Goal: Transaction & Acquisition: Download file/media

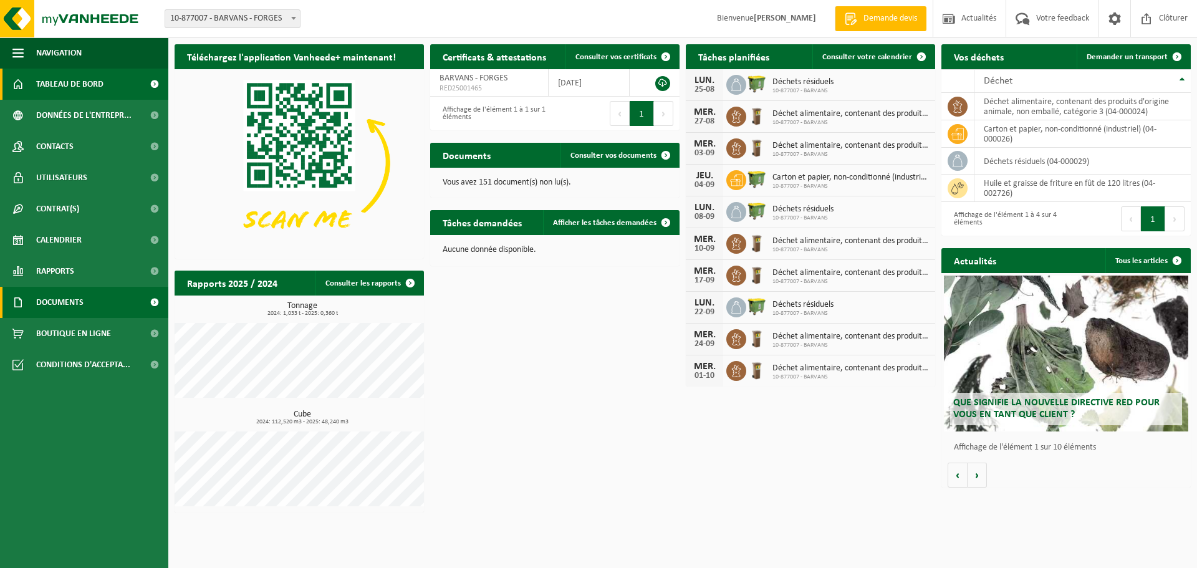
click at [64, 306] on span "Documents" at bounding box center [59, 302] width 47 height 31
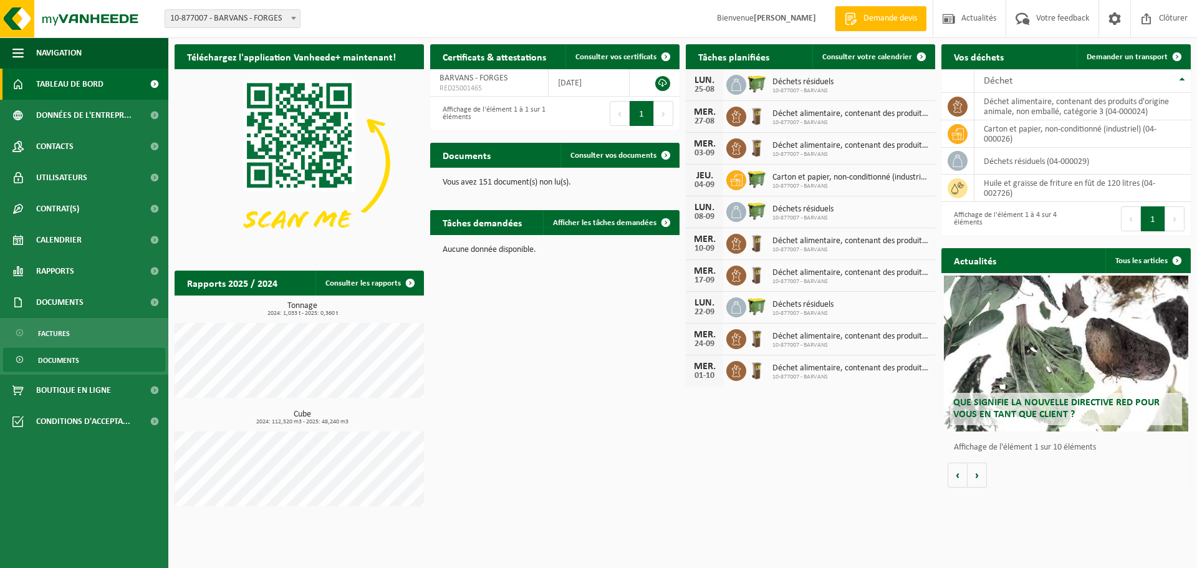
click at [77, 355] on span "Documents" at bounding box center [58, 360] width 41 height 24
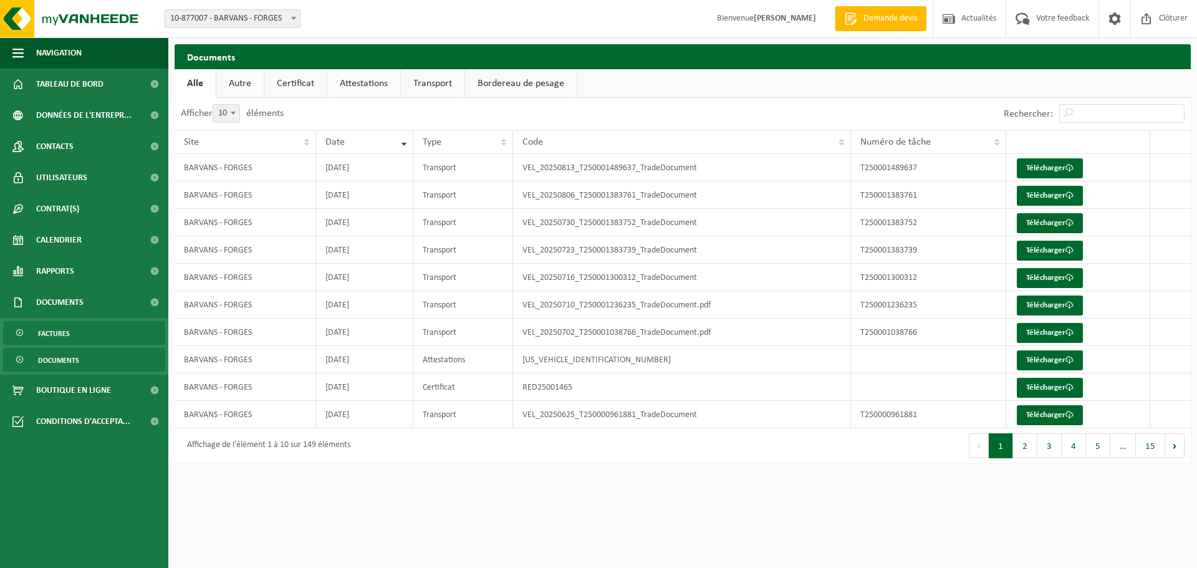
click at [54, 343] on span "Factures" at bounding box center [54, 334] width 32 height 24
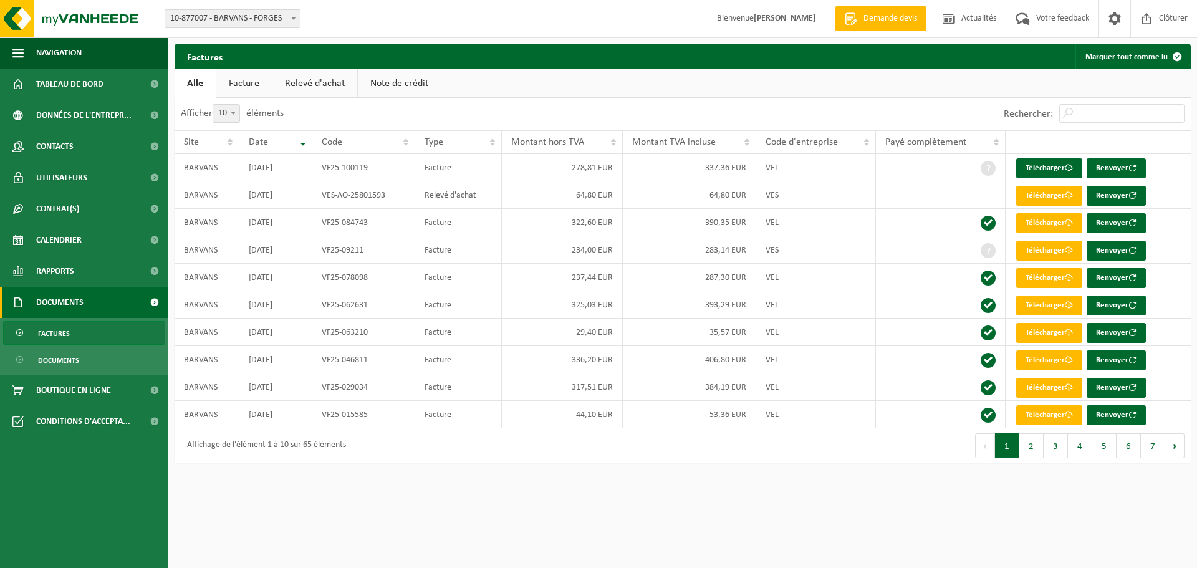
click at [306, 77] on link "Relevé d'achat" at bounding box center [314, 83] width 85 height 29
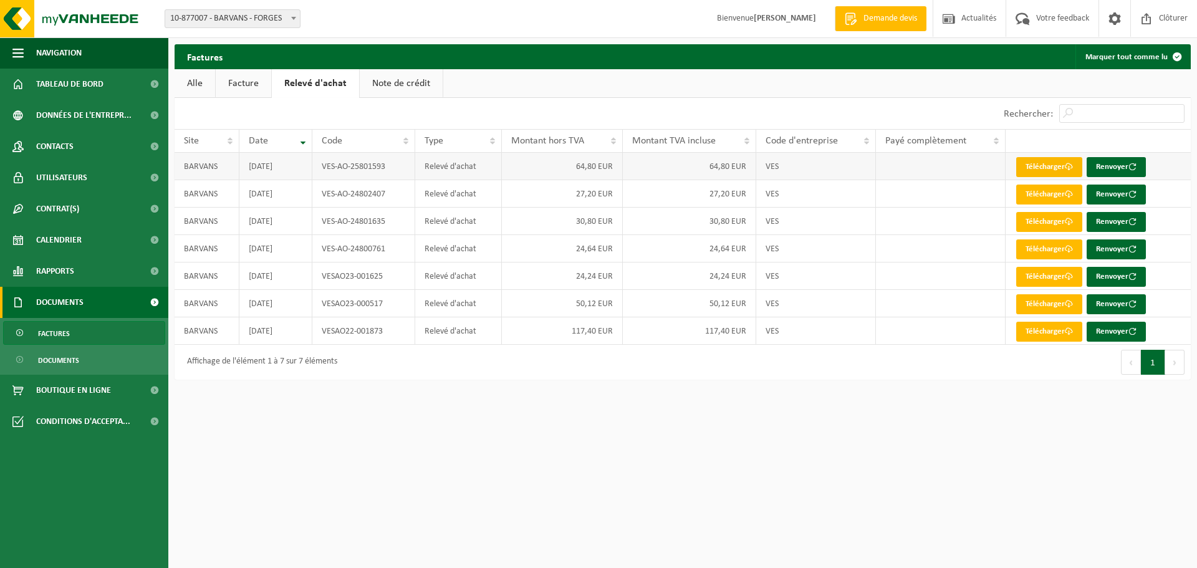
click at [1064, 167] on link "Télécharger" at bounding box center [1049, 167] width 66 height 20
click at [1042, 199] on link "Télécharger" at bounding box center [1049, 195] width 66 height 20
click at [1037, 223] on link "Télécharger" at bounding box center [1049, 222] width 66 height 20
click at [1043, 251] on link "Télécharger" at bounding box center [1049, 249] width 66 height 20
click at [1048, 281] on link "Télécharger" at bounding box center [1049, 277] width 66 height 20
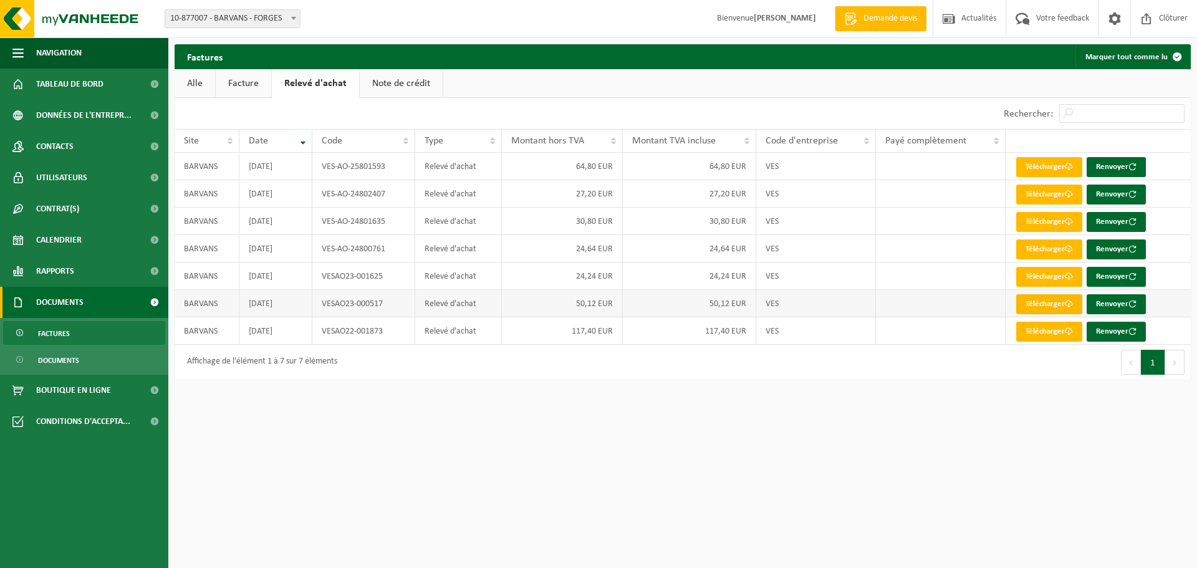
click at [1058, 309] on link "Télécharger" at bounding box center [1049, 304] width 66 height 20
click at [1048, 330] on link "Télécharger" at bounding box center [1049, 332] width 66 height 20
click at [1116, 15] on span at bounding box center [1114, 18] width 19 height 37
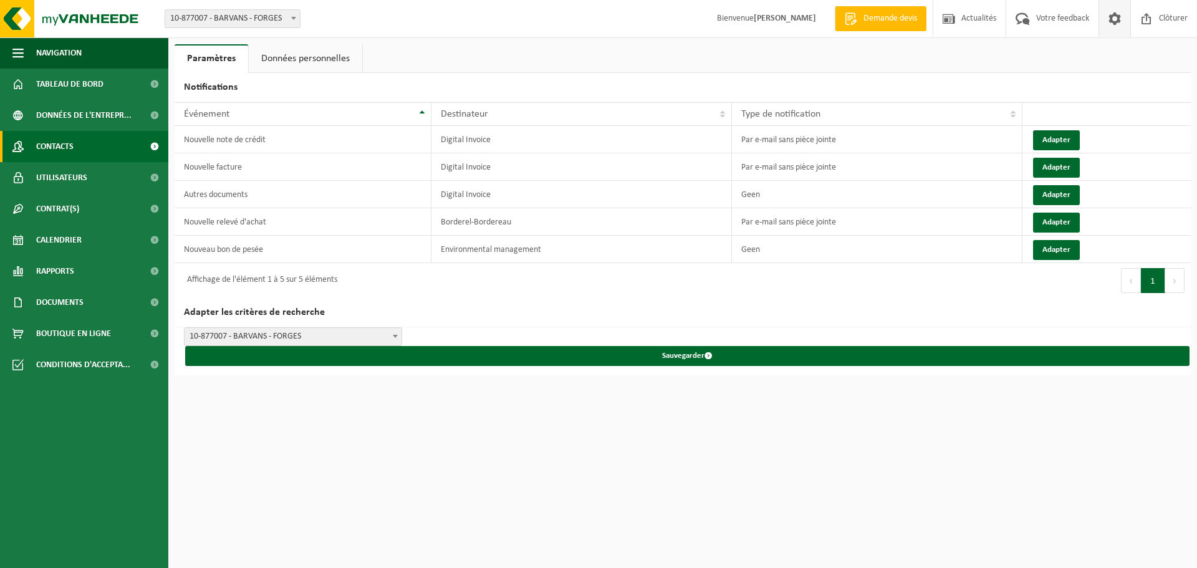
click at [83, 141] on link "Contacts" at bounding box center [84, 146] width 168 height 31
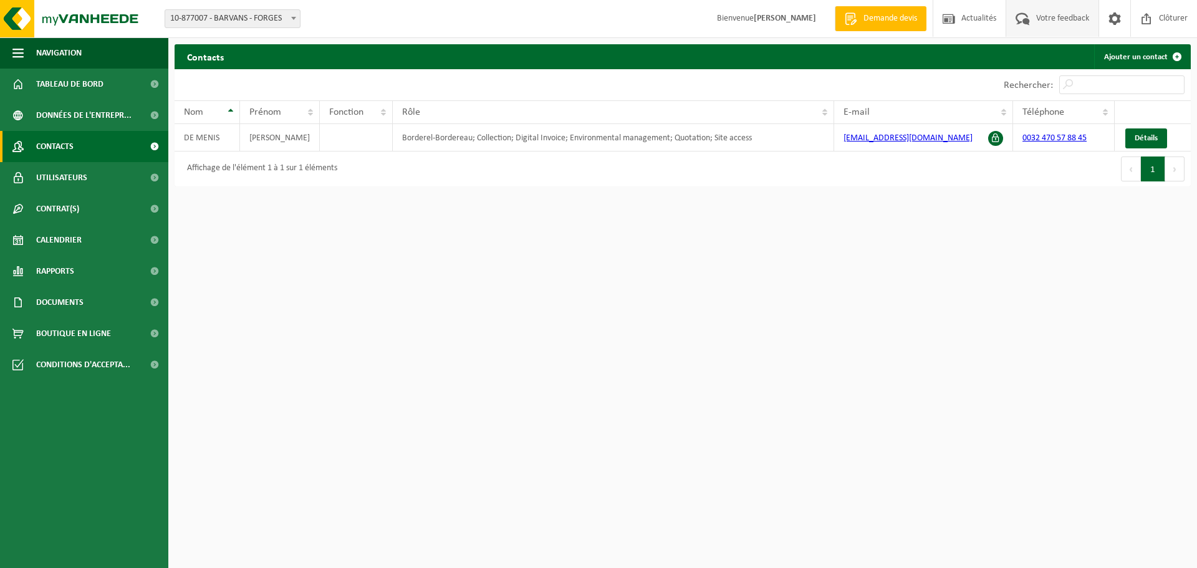
click at [1075, 15] on span "Votre feedback" at bounding box center [1062, 18] width 59 height 37
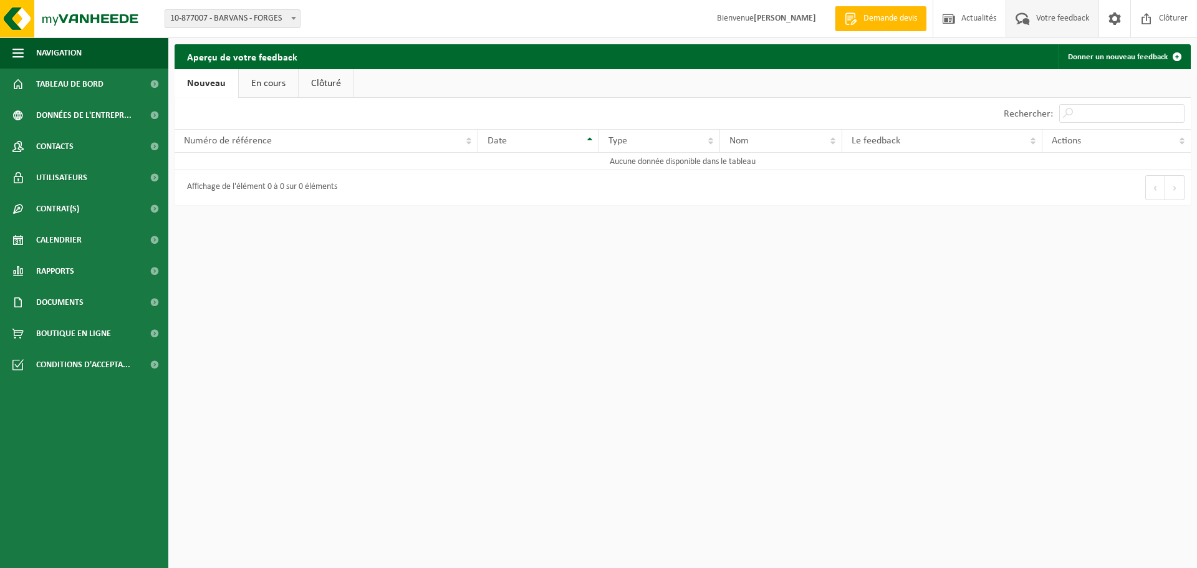
click at [905, 19] on span "Demande devis" at bounding box center [890, 18] width 60 height 12
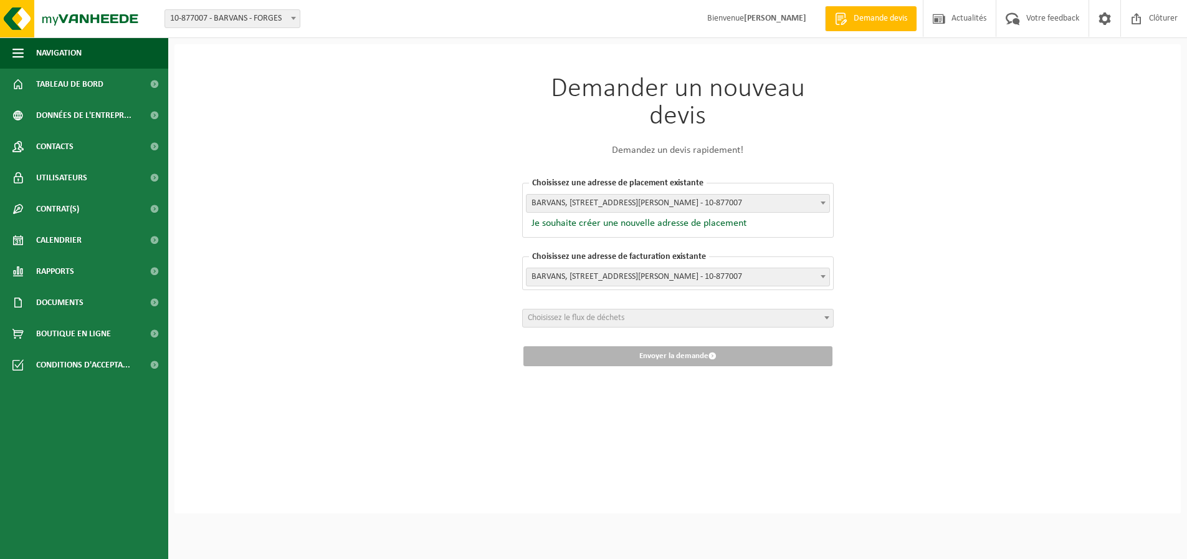
click at [1045, 102] on div "Demander un nouveau devis Demandez un devis rapidement! Choisissez une adresse …" at bounding box center [678, 278] width 1007 height 469
